Goal: Find specific page/section: Find specific page/section

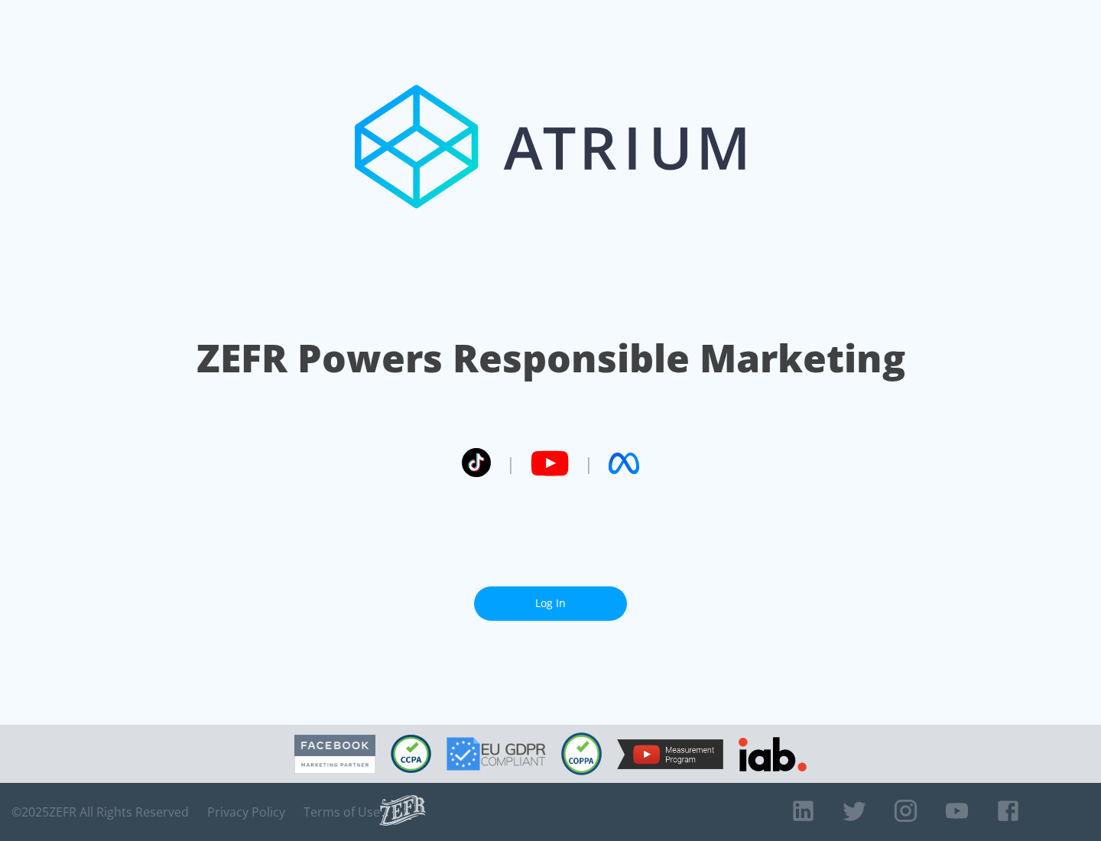
click at [551, 604] on link "Log In" at bounding box center [550, 604] width 153 height 34
